Goal: Check status: Check status

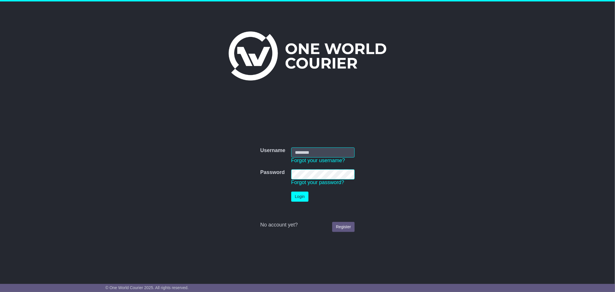
type input "**********"
drag, startPoint x: 307, startPoint y: 199, endPoint x: 301, endPoint y: 199, distance: 5.8
click at [306, 199] on button "Login" at bounding box center [299, 196] width 17 height 10
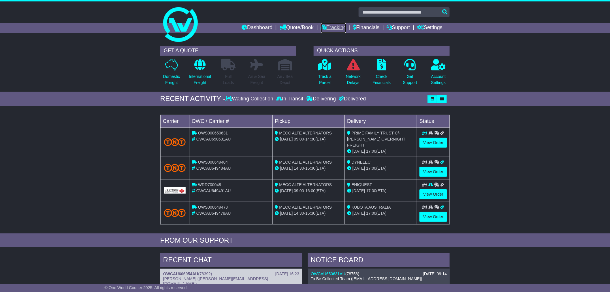
click at [337, 28] on link "Tracking" at bounding box center [333, 28] width 25 height 10
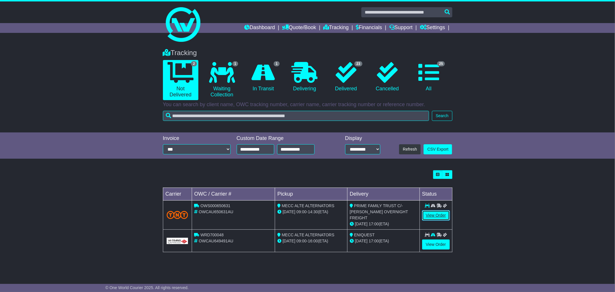
click at [428, 213] on link "View Order" at bounding box center [436, 215] width 28 height 10
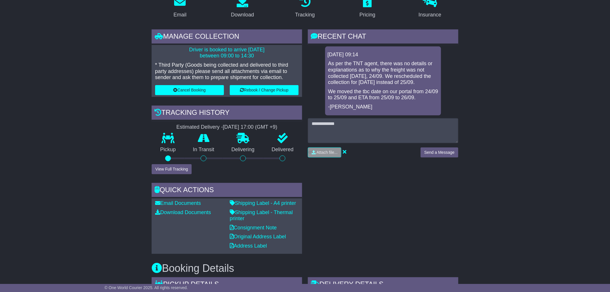
scroll to position [96, 0]
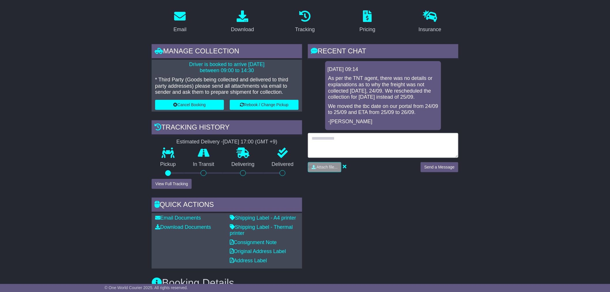
click at [348, 143] on textarea at bounding box center [383, 145] width 150 height 25
type textarea "*********"
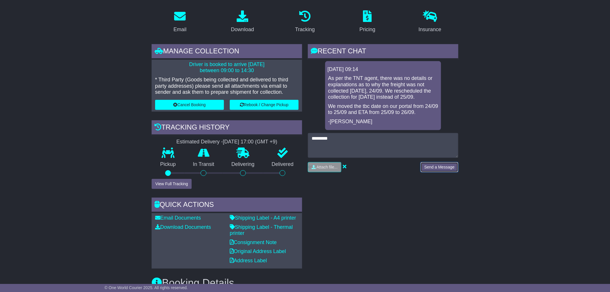
click at [457, 169] on button "Send a Message" at bounding box center [439, 167] width 38 height 10
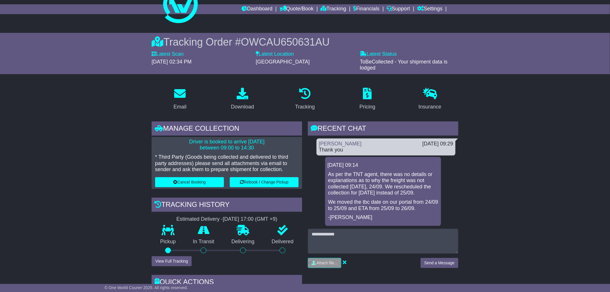
scroll to position [0, 0]
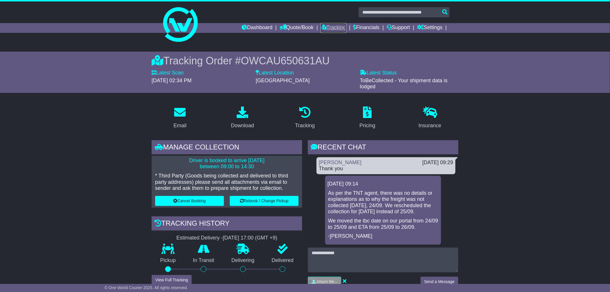
click at [329, 27] on link "Tracking" at bounding box center [333, 28] width 25 height 10
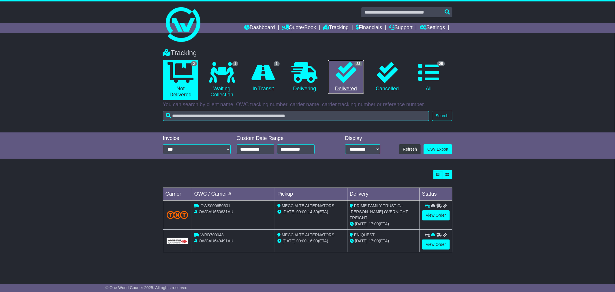
click at [349, 90] on link "23 Delivered" at bounding box center [345, 77] width 35 height 34
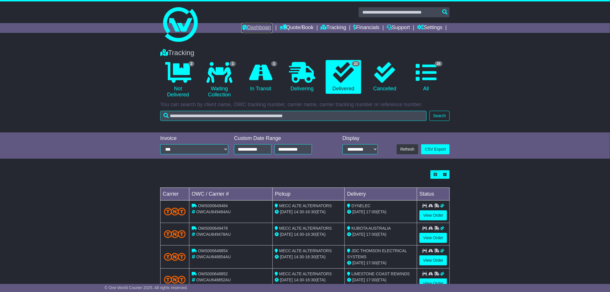
click at [257, 31] on link "Dashboard" at bounding box center [256, 28] width 31 height 10
